Goal: Check status: Check status

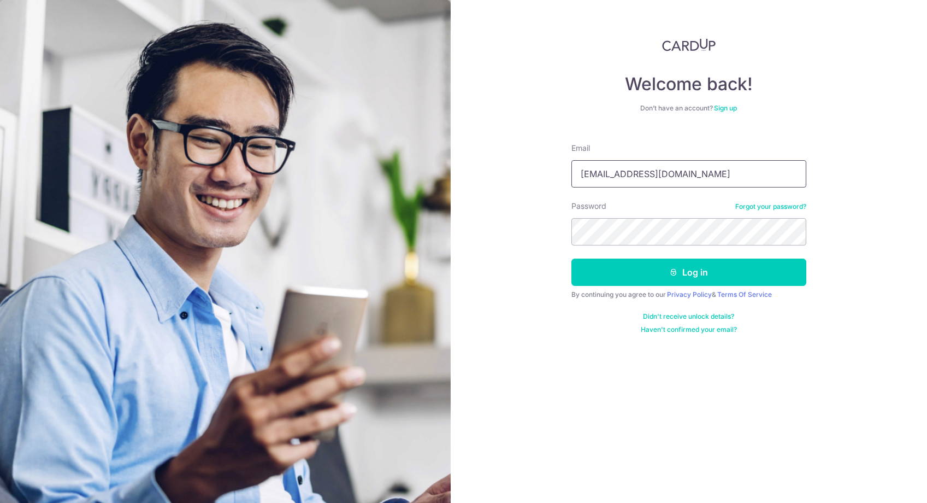
type input "[EMAIL_ADDRESS][DOMAIN_NAME]"
click at [683, 272] on button "Log in" at bounding box center [688, 271] width 235 height 27
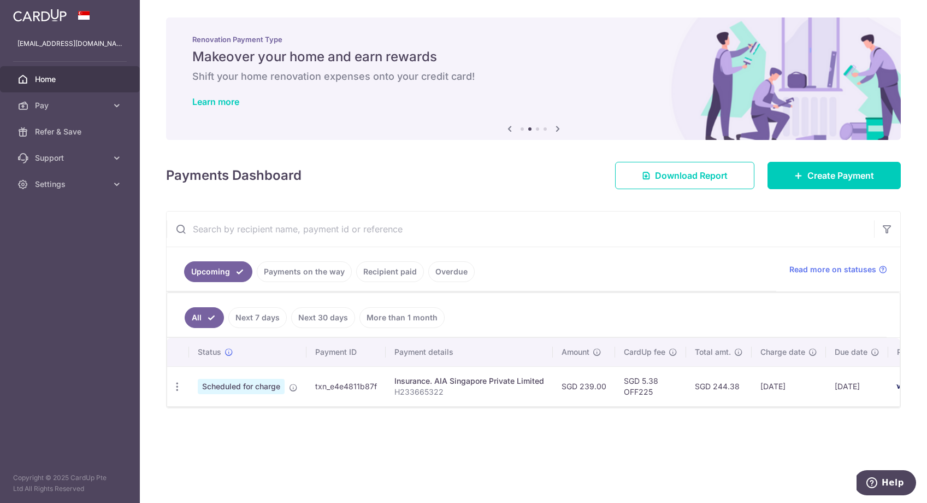
click at [288, 268] on link "Payments on the way" at bounding box center [304, 271] width 95 height 21
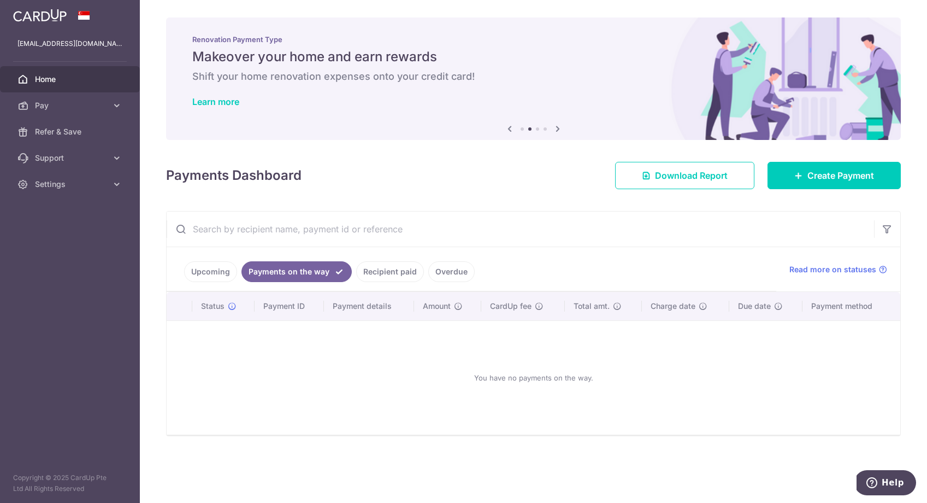
click at [380, 266] on link "Recipient paid" at bounding box center [390, 271] width 68 height 21
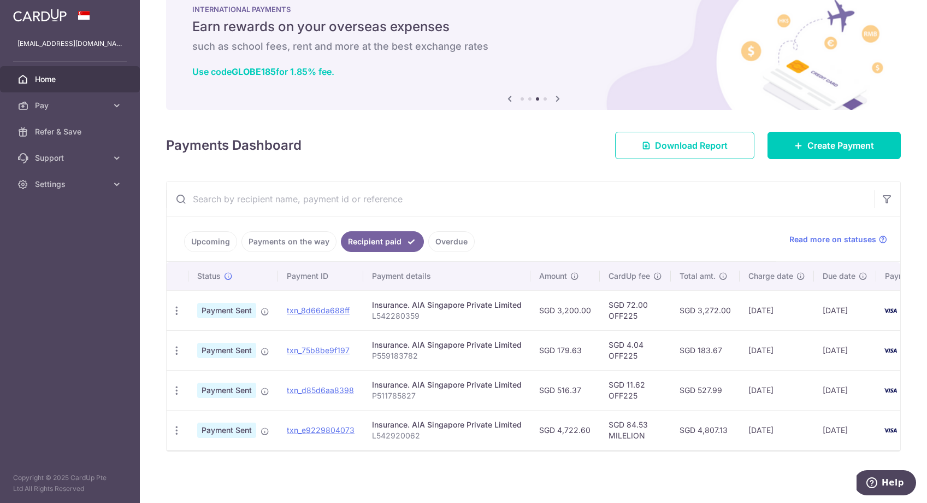
scroll to position [30, 0]
